Goal: Book appointment/travel/reservation

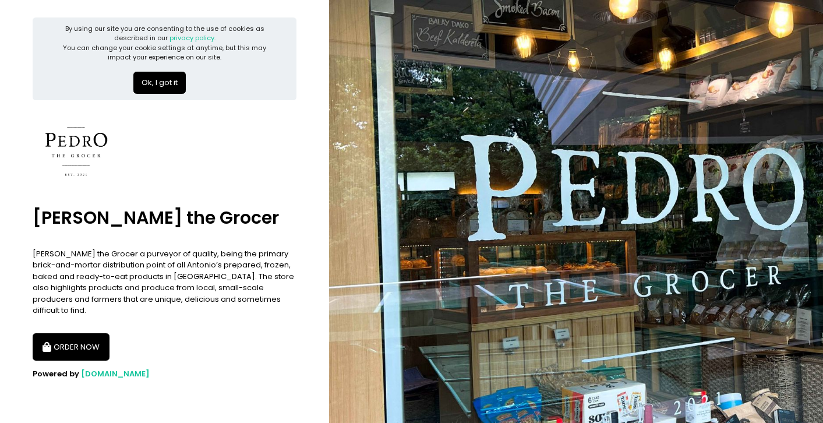
click at [161, 85] on button "Ok, I got it" at bounding box center [159, 83] width 52 height 22
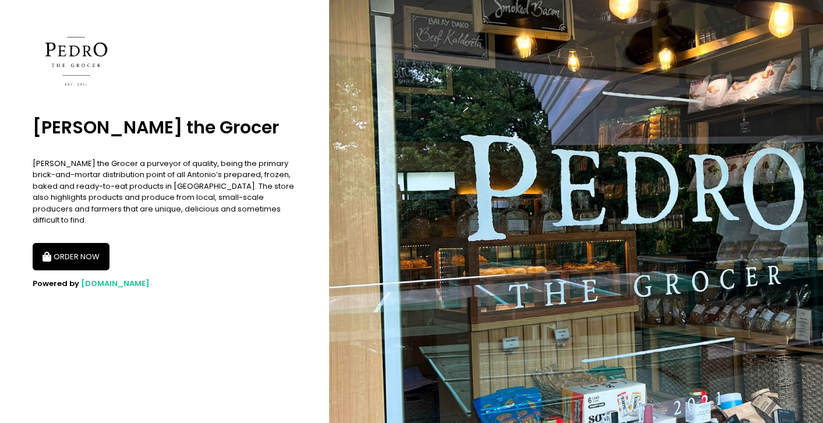
click at [68, 243] on button "ORDER NOW" at bounding box center [71, 257] width 77 height 28
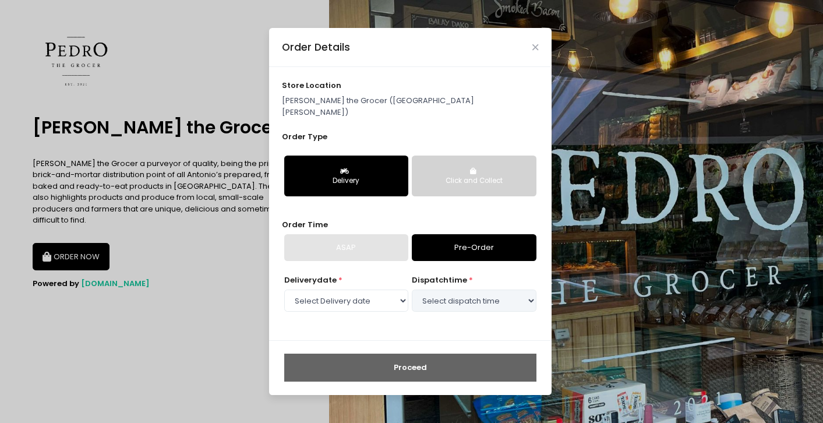
click at [502, 176] on div "Click and Collect" at bounding box center [474, 181] width 108 height 10
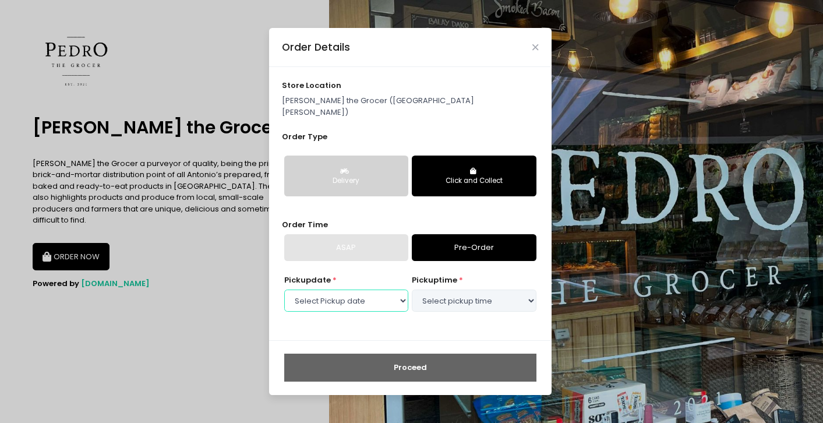
click at [367, 295] on select "Select Pickup date [DATE] [DATE] [DATE] [DATE] [DATE] [DATE] [DATE]" at bounding box center [346, 300] width 124 height 22
select select "[DATE]"
click at [284, 289] on select "Select Pickup date [DATE] [DATE] [DATE] [DATE] [DATE] [DATE] [DATE]" at bounding box center [346, 300] width 124 height 22
click at [468, 293] on select "Select pickup time 09:00 AM - 09:30 AM 09:30 AM - 10:00 AM 10:00 AM - 10:30 AM …" at bounding box center [474, 300] width 124 height 22
select select "09:00"
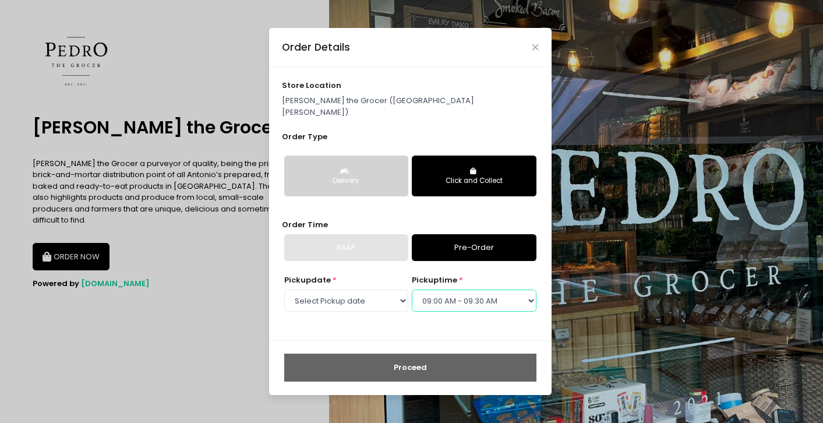
click at [412, 289] on select "Select pickup time 09:00 AM - 09:30 AM 09:30 AM - 10:00 AM 10:00 AM - 10:30 AM …" at bounding box center [474, 300] width 124 height 22
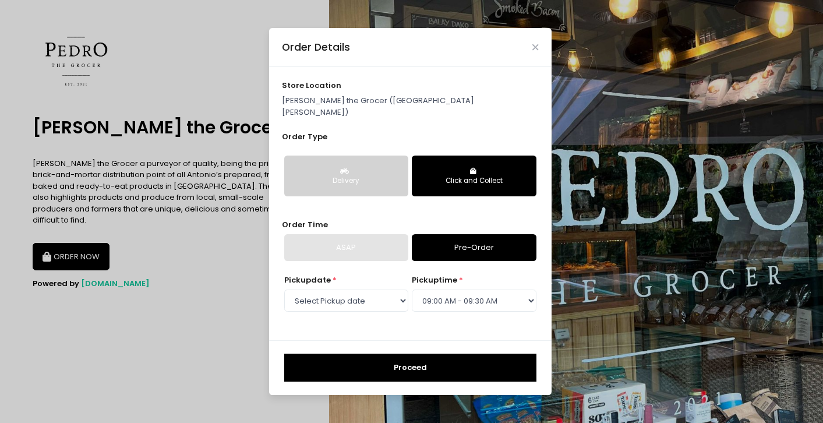
click at [384, 362] on button "Proceed" at bounding box center [410, 367] width 252 height 28
